Goal: Transaction & Acquisition: Book appointment/travel/reservation

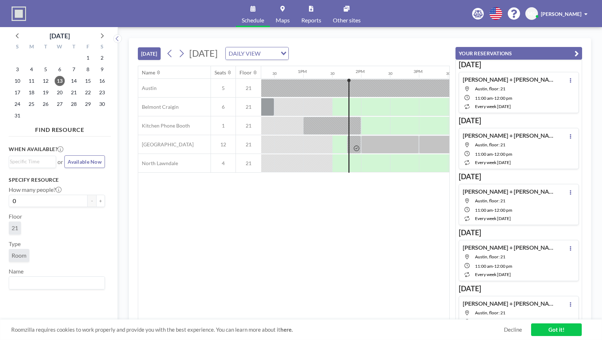
scroll to position [0, 752]
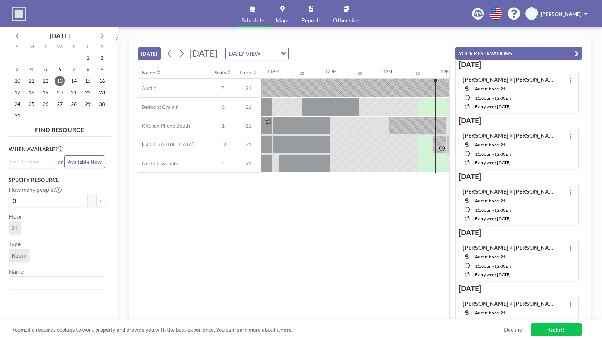
scroll to position [0, 752]
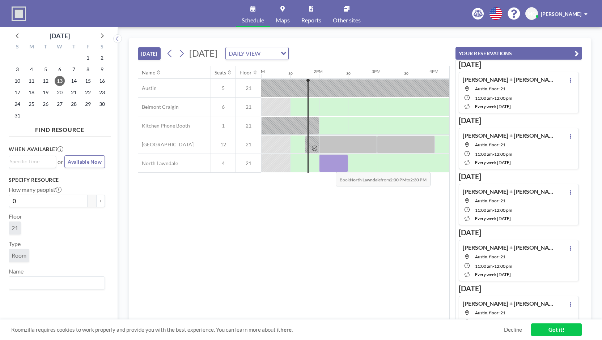
click at [330, 166] on div at bounding box center [333, 163] width 29 height 18
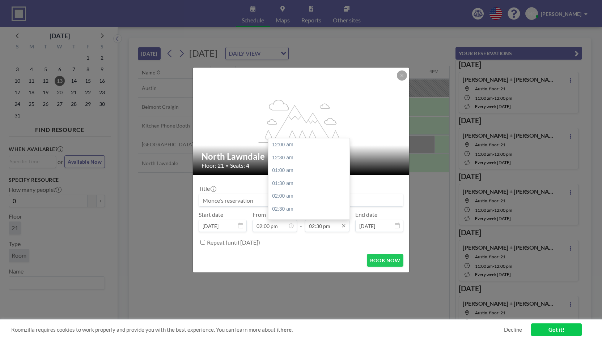
scroll to position [373, 0]
click at [333, 227] on input "02:30 pm" at bounding box center [327, 226] width 44 height 12
click at [331, 159] on div "03:00 pm" at bounding box center [310, 158] width 85 height 13
type input "03:00 pm"
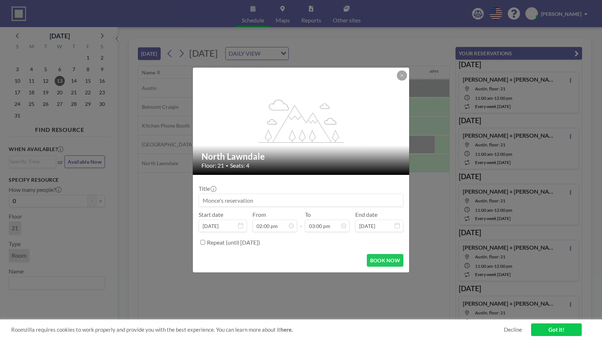
drag, startPoint x: 254, startPoint y: 203, endPoint x: 177, endPoint y: 201, distance: 76.7
click at [177, 201] on div "flex-grow: 1.2; North Lawndale Floor: 21 • Seats: 4 Title Start date Aug 13, 20…" at bounding box center [301, 170] width 602 height 340
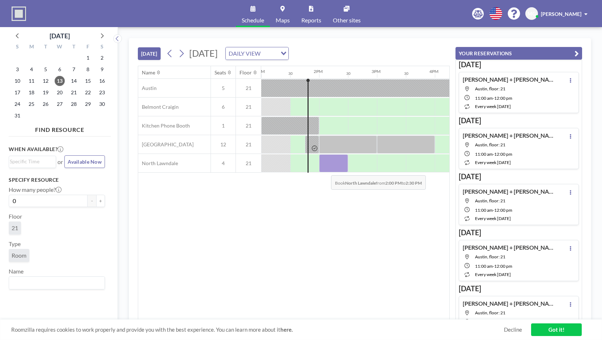
click at [325, 169] on div at bounding box center [333, 163] width 29 height 18
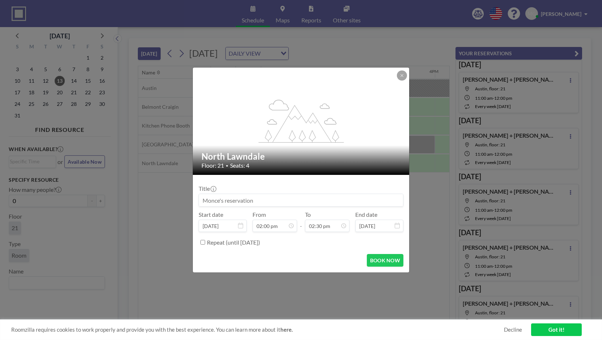
click at [274, 203] on input at bounding box center [301, 200] width 204 height 12
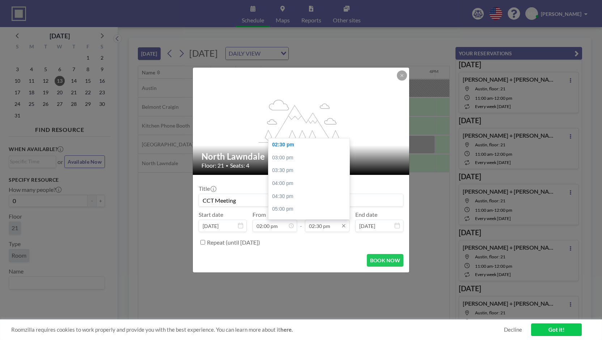
type input "CCT Meeting"
click at [314, 231] on input "02:30 pm" at bounding box center [327, 226] width 44 height 12
click at [319, 162] on div "03:00 pm" at bounding box center [310, 158] width 85 height 13
type input "03:00 pm"
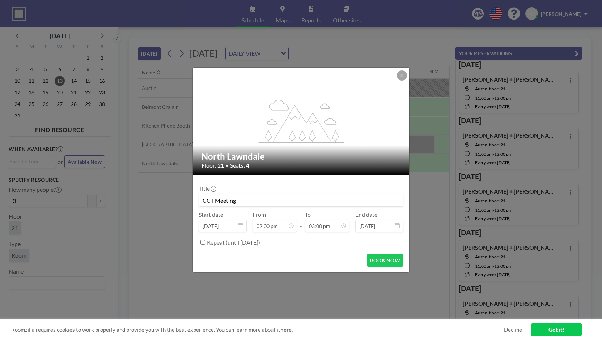
scroll to position [386, 0]
click at [205, 244] on input "Repeat (until August 13, 2027)" at bounding box center [202, 242] width 5 height 5
checkbox input "true"
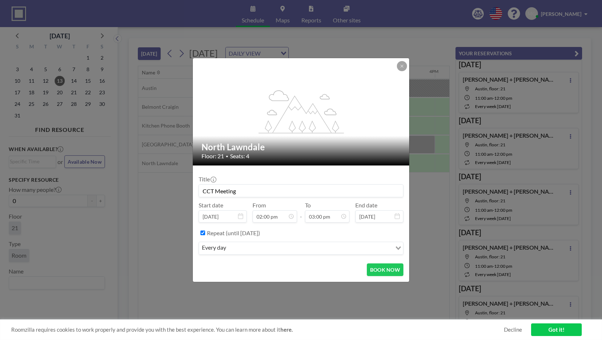
drag, startPoint x: 387, startPoint y: 276, endPoint x: 326, endPoint y: 286, distance: 62.4
click at [326, 286] on div "flex-grow: 1.2; North Lawndale Floor: 21 • Seats: 4 Title CCT Meeting Start dat…" at bounding box center [301, 170] width 602 height 340
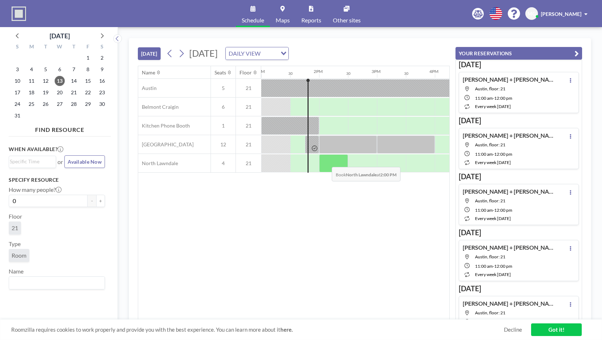
click at [326, 161] on div at bounding box center [333, 163] width 29 height 18
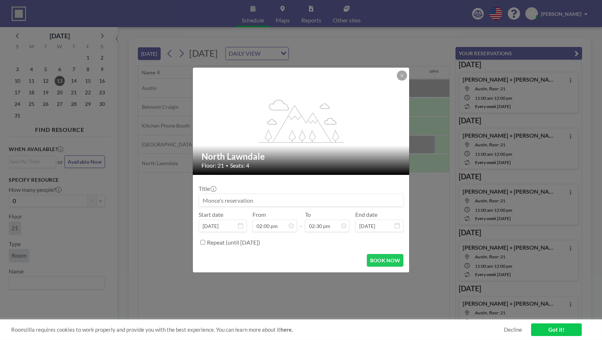
click at [297, 199] on input at bounding box center [301, 200] width 204 height 12
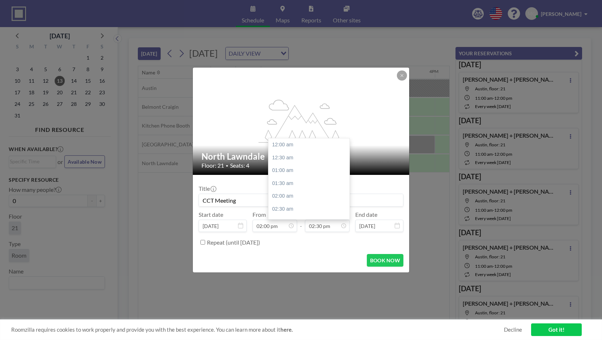
scroll to position [373, 0]
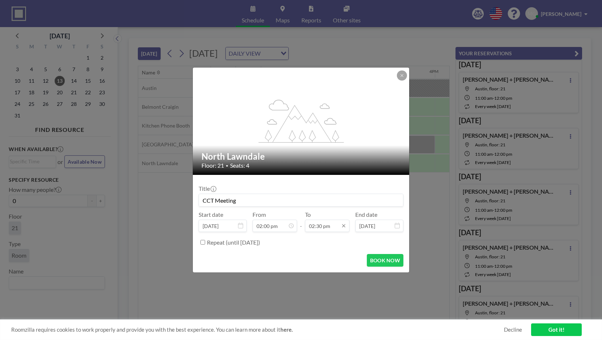
type input "CCT Meeting"
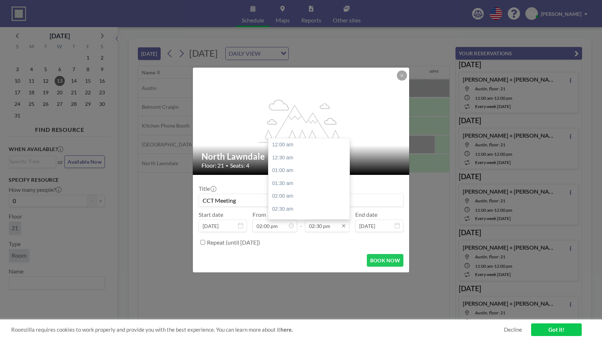
click at [324, 229] on input "02:30 pm" at bounding box center [327, 226] width 44 height 12
click at [324, 161] on div "03:00 pm" at bounding box center [310, 158] width 85 height 13
type input "03:00 pm"
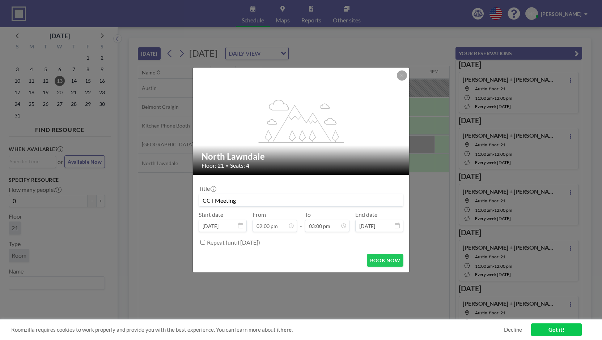
scroll to position [0, 0]
click at [201, 243] on input "Repeat (until August 13, 2027)" at bounding box center [202, 242] width 5 height 5
checkbox input "true"
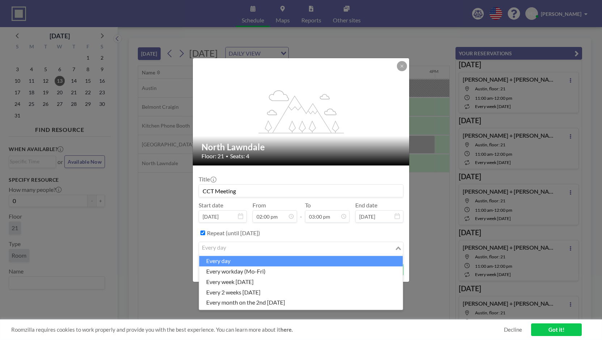
click at [316, 250] on input "Search for option" at bounding box center [297, 248] width 194 height 9
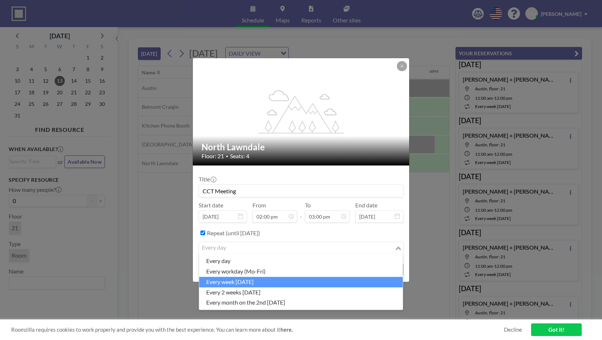
click at [294, 284] on li "every week on Wednesday" at bounding box center [301, 282] width 204 height 10
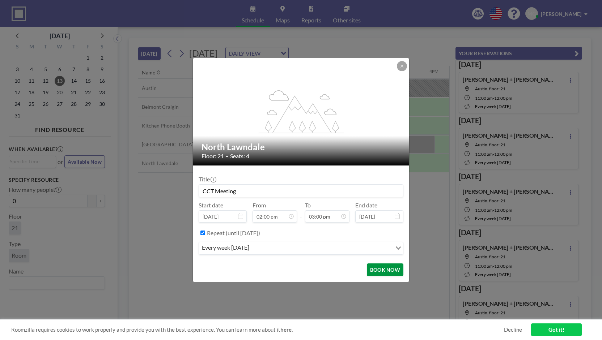
click at [374, 275] on button "BOOK NOW" at bounding box center [385, 270] width 37 height 13
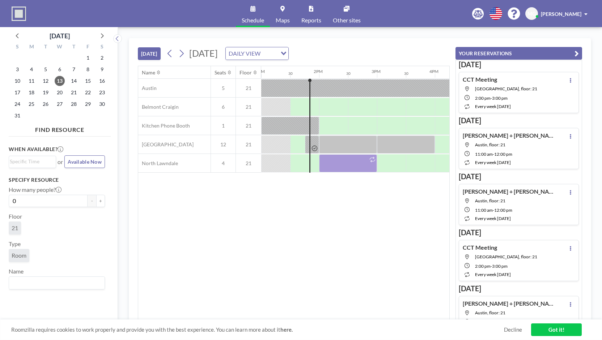
click at [277, 51] on div "DAILY VIEW" at bounding box center [251, 52] width 51 height 11
click at [63, 95] on span "20" at bounding box center [60, 93] width 10 height 10
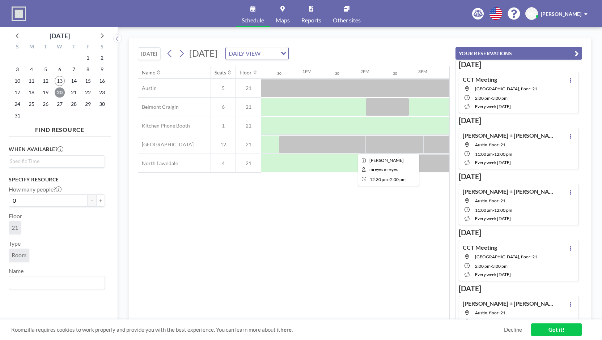
scroll to position [0, 706]
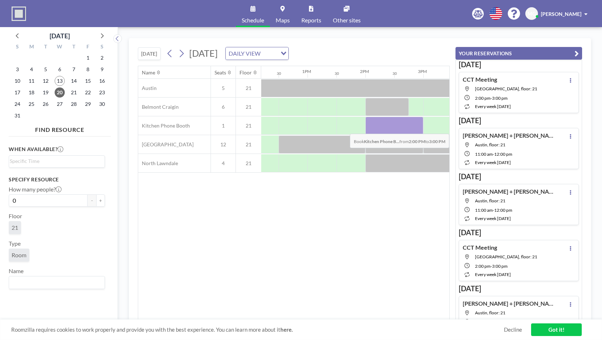
drag, startPoint x: 371, startPoint y: 125, endPoint x: 407, endPoint y: 128, distance: 36.6
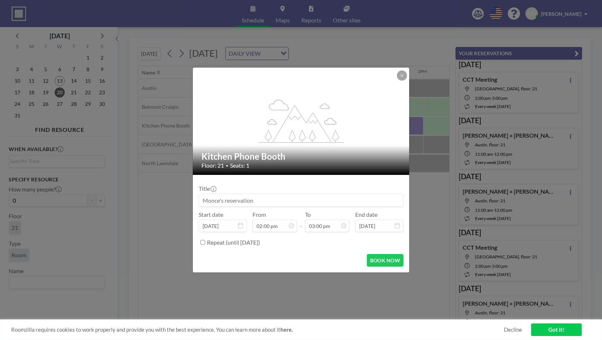
drag, startPoint x: 407, startPoint y: 128, endPoint x: 291, endPoint y: 203, distance: 138.1
click at [291, 203] on input at bounding box center [301, 200] width 204 height 12
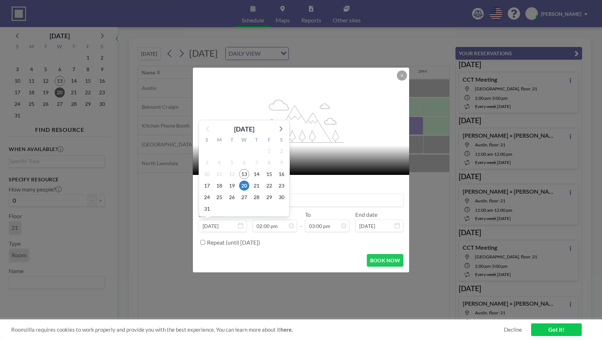
scroll to position [361, 0]
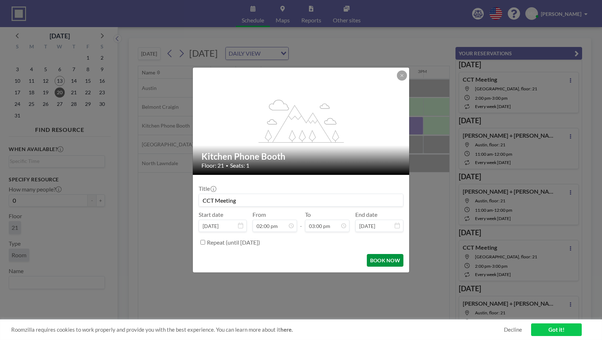
click at [376, 262] on button "BOOK NOW" at bounding box center [385, 260] width 37 height 13
type input "CCT Meeting"
